Goal: Task Accomplishment & Management: Use online tool/utility

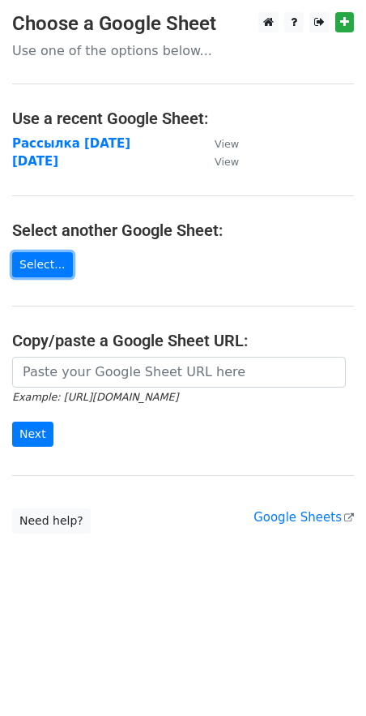
click at [32, 264] on link "Select..." at bounding box center [42, 264] width 61 height 25
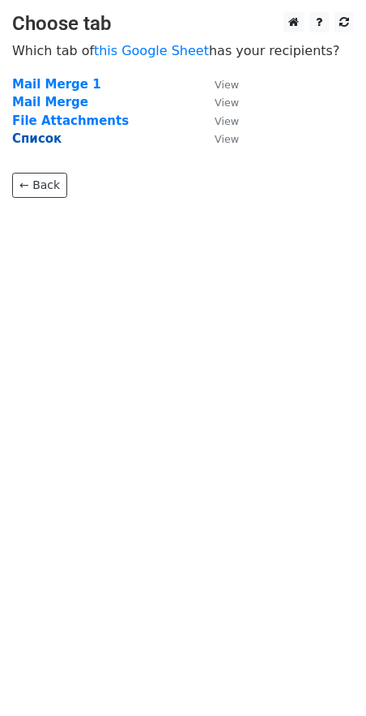
click at [38, 143] on strong "Список" at bounding box center [36, 138] width 49 height 15
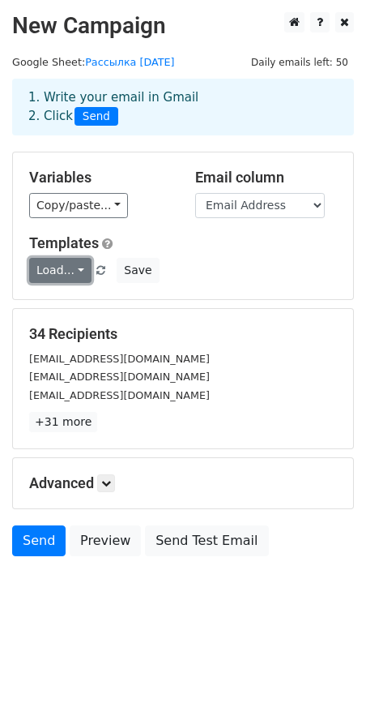
click at [68, 279] on link "Load..." at bounding box center [60, 270] width 62 height 25
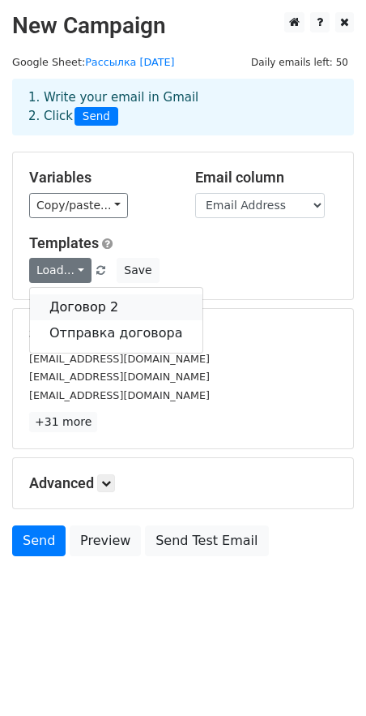
click at [68, 310] on link "Договор 2" at bounding box center [116, 307] width 173 height 26
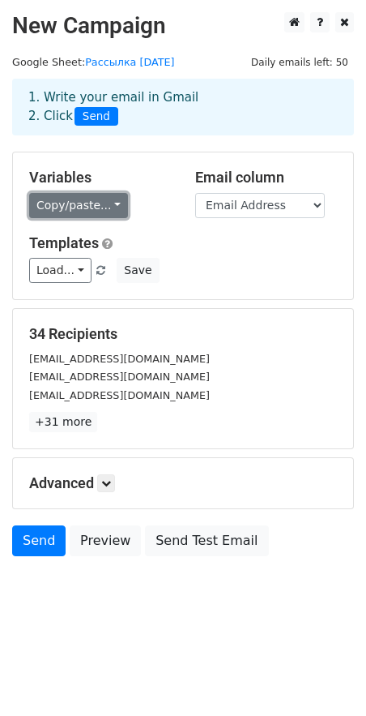
click at [71, 209] on link "Copy/paste..." at bounding box center [78, 205] width 99 height 25
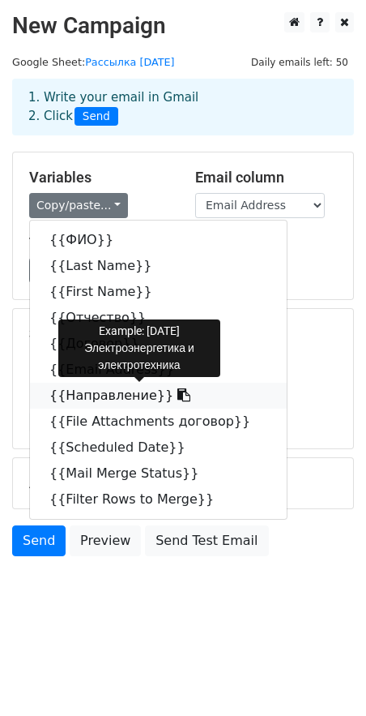
click at [178, 394] on icon at bounding box center [184, 394] width 13 height 13
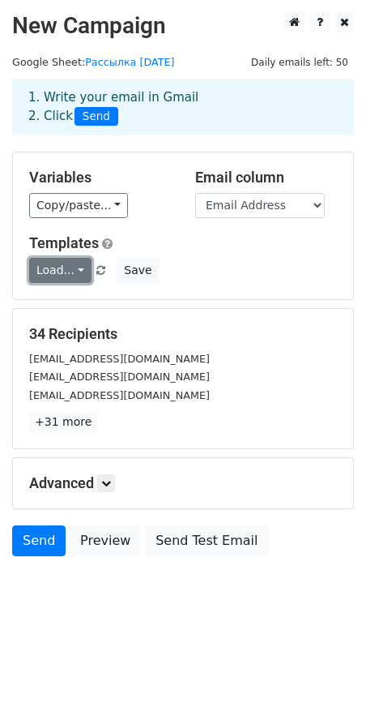
click at [73, 261] on link "Load..." at bounding box center [60, 270] width 62 height 25
click at [73, 262] on link "Load..." at bounding box center [60, 270] width 62 height 25
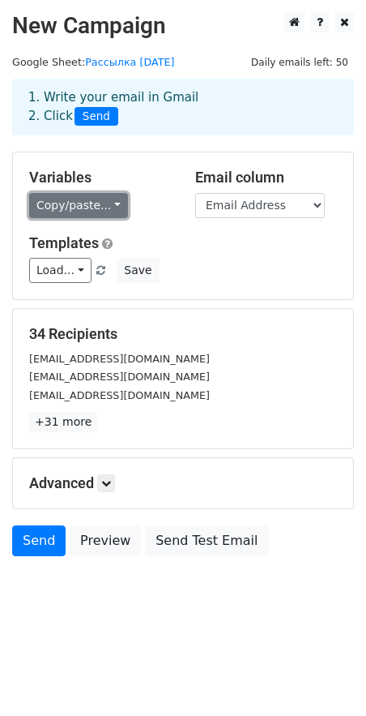
click at [84, 217] on link "Copy/paste..." at bounding box center [78, 205] width 99 height 25
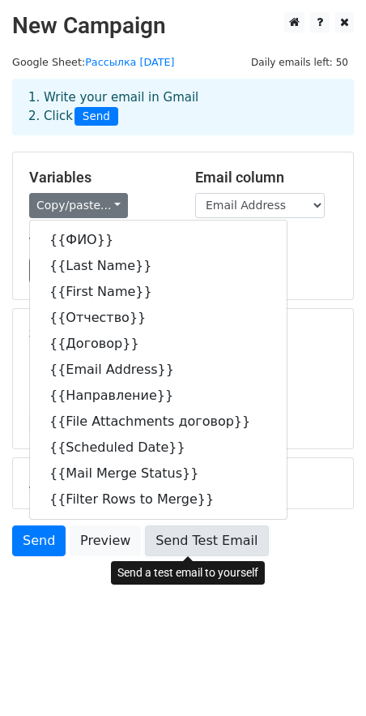
click at [174, 540] on link "Send Test Email" at bounding box center [206, 540] width 123 height 31
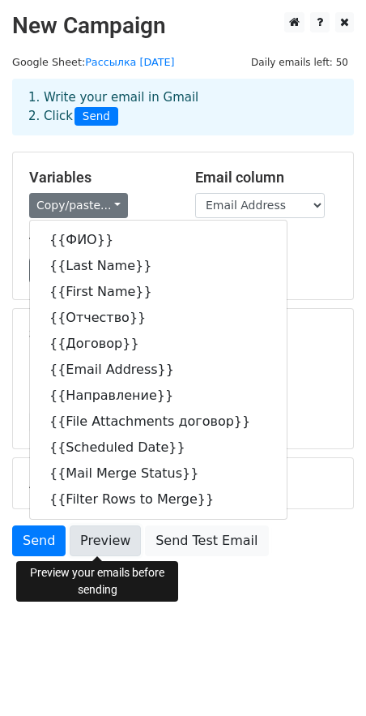
click at [115, 555] on link "Preview" at bounding box center [105, 540] width 71 height 31
